Goal: Check status

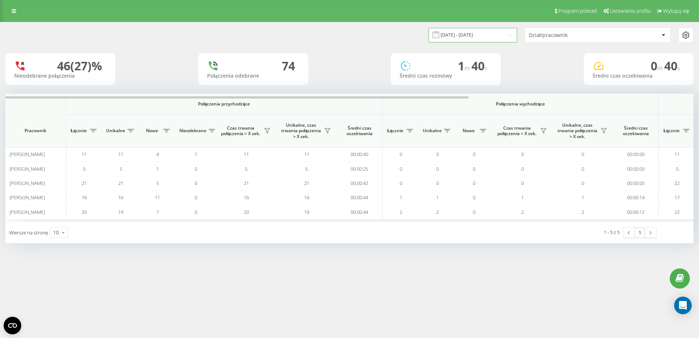
click at [471, 38] on input "[DATE] - [DATE]" at bounding box center [473, 35] width 89 height 14
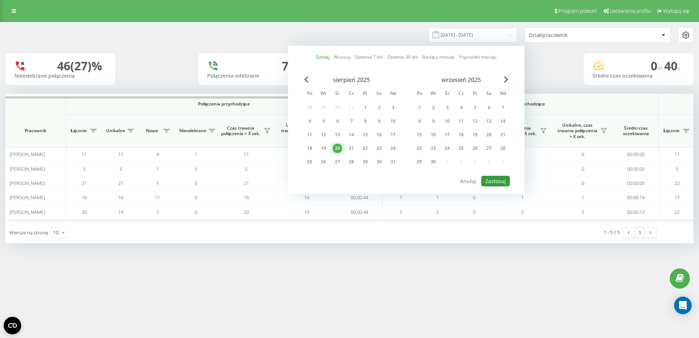
click at [495, 181] on button "Zastosuj" at bounding box center [495, 181] width 29 height 11
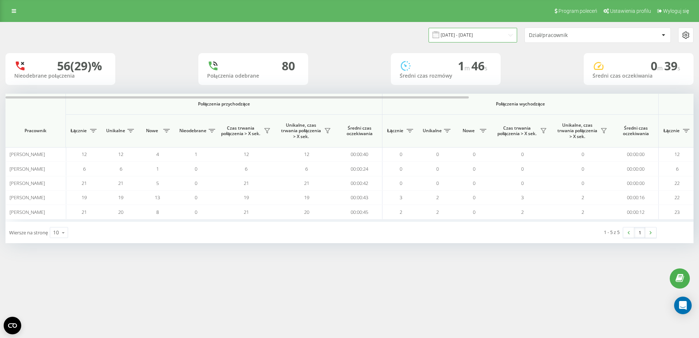
click at [461, 37] on input "[DATE] - [DATE]" at bounding box center [473, 35] width 89 height 14
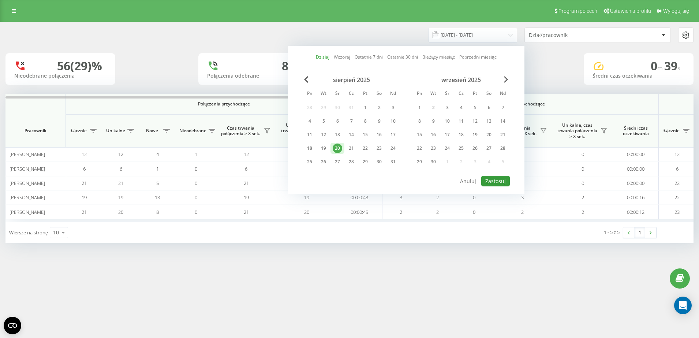
click at [491, 178] on button "Zastosuj" at bounding box center [495, 181] width 29 height 11
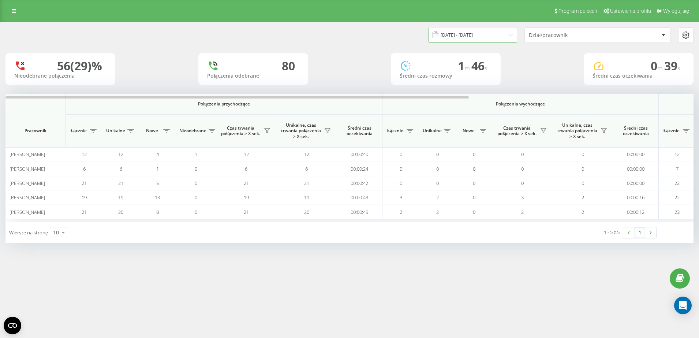
click at [512, 33] on input "[DATE] - [DATE]" at bounding box center [473, 35] width 89 height 14
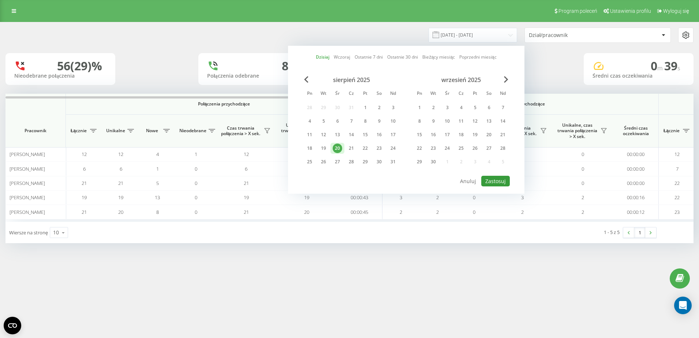
click at [495, 182] on button "Zastosuj" at bounding box center [495, 181] width 29 height 11
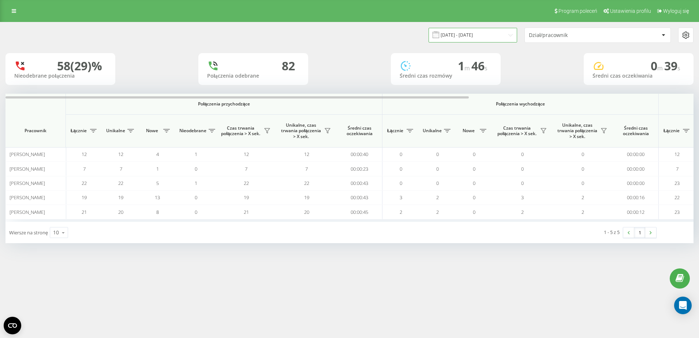
click at [509, 39] on input "[DATE] - [DATE]" at bounding box center [473, 35] width 89 height 14
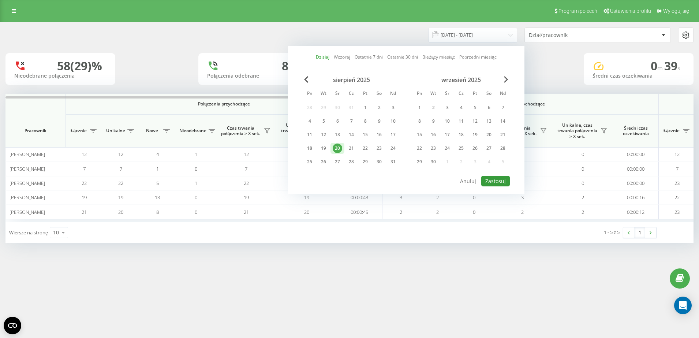
click at [499, 178] on button "Zastosuj" at bounding box center [495, 181] width 29 height 11
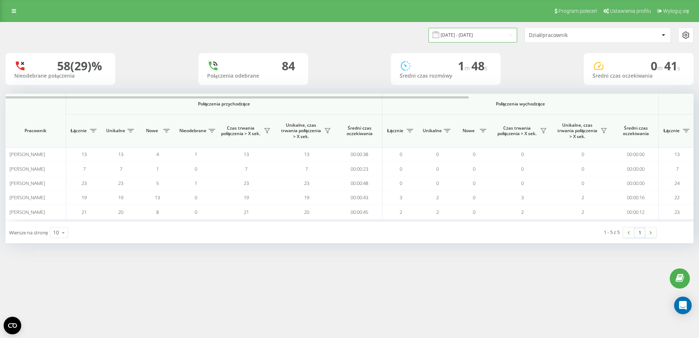
click at [491, 38] on input "[DATE] - [DATE]" at bounding box center [473, 35] width 89 height 14
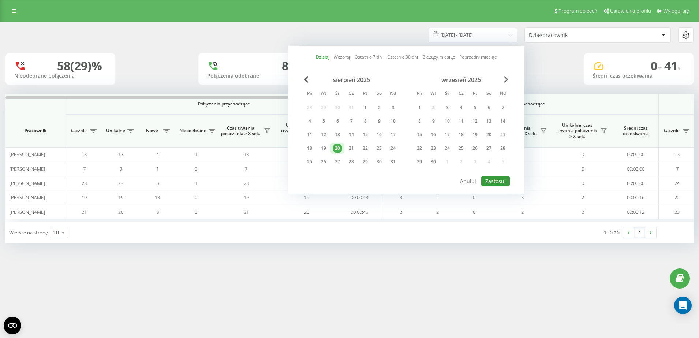
click at [495, 181] on button "Zastosuj" at bounding box center [495, 181] width 29 height 11
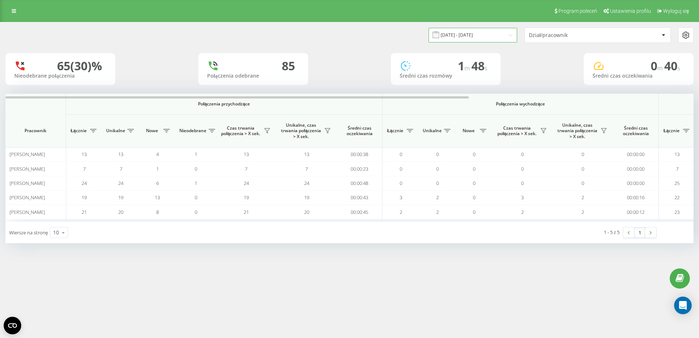
click at [498, 36] on input "[DATE] - [DATE]" at bounding box center [473, 35] width 89 height 14
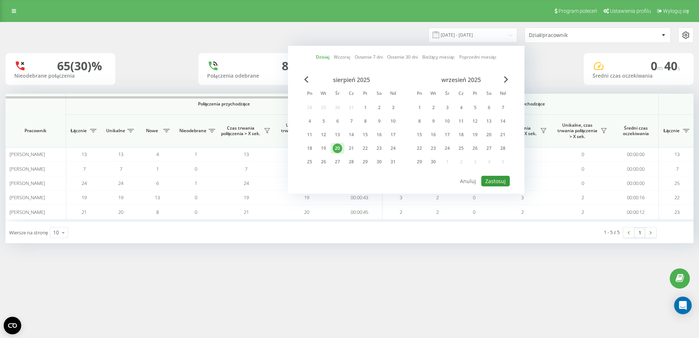
click at [500, 181] on button "Zastosuj" at bounding box center [495, 181] width 29 height 11
